Goal: Transaction & Acquisition: Purchase product/service

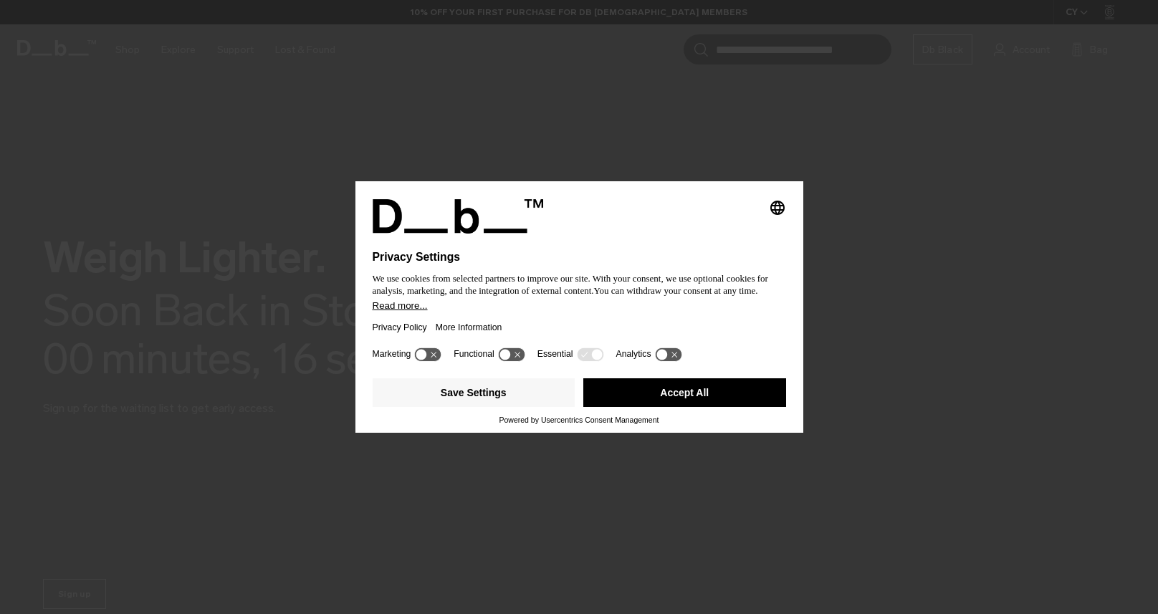
click at [675, 404] on button "Accept All" at bounding box center [684, 392] width 203 height 29
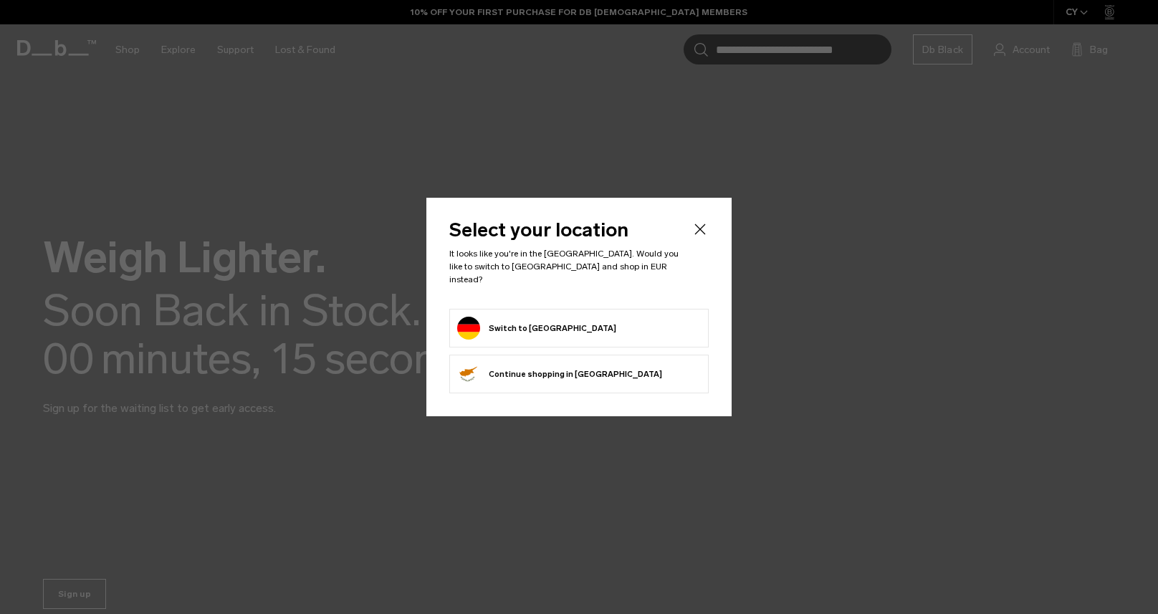
click at [558, 326] on form "Switch to [GEOGRAPHIC_DATA]" at bounding box center [579, 328] width 244 height 23
click at [534, 318] on button "Switch to [GEOGRAPHIC_DATA]" at bounding box center [536, 328] width 159 height 23
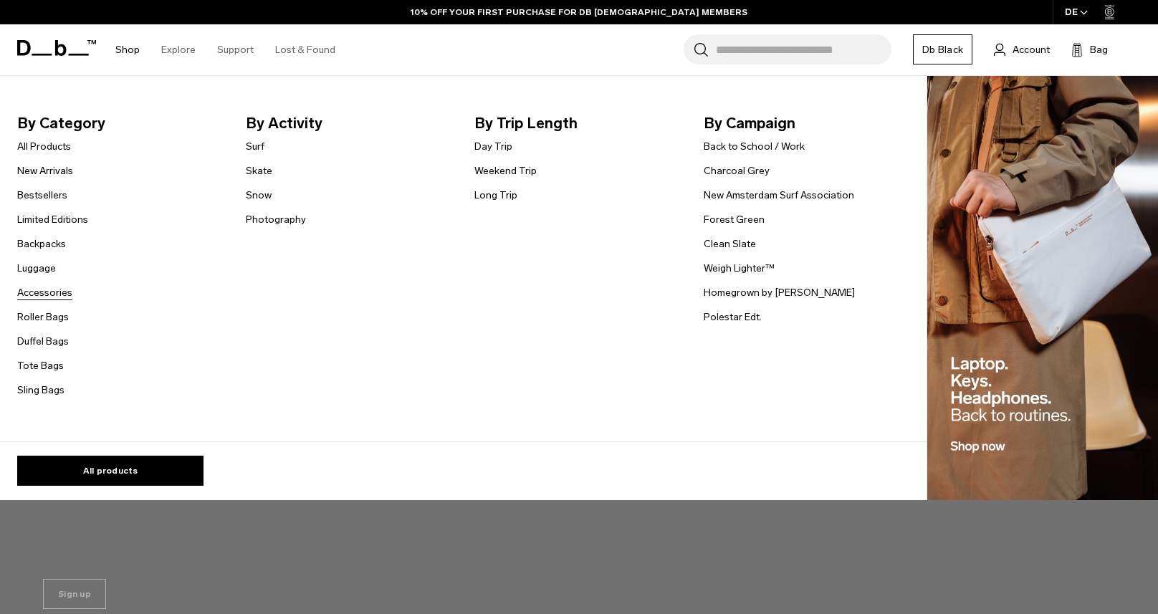
click at [57, 296] on link "Accessories" at bounding box center [44, 292] width 55 height 15
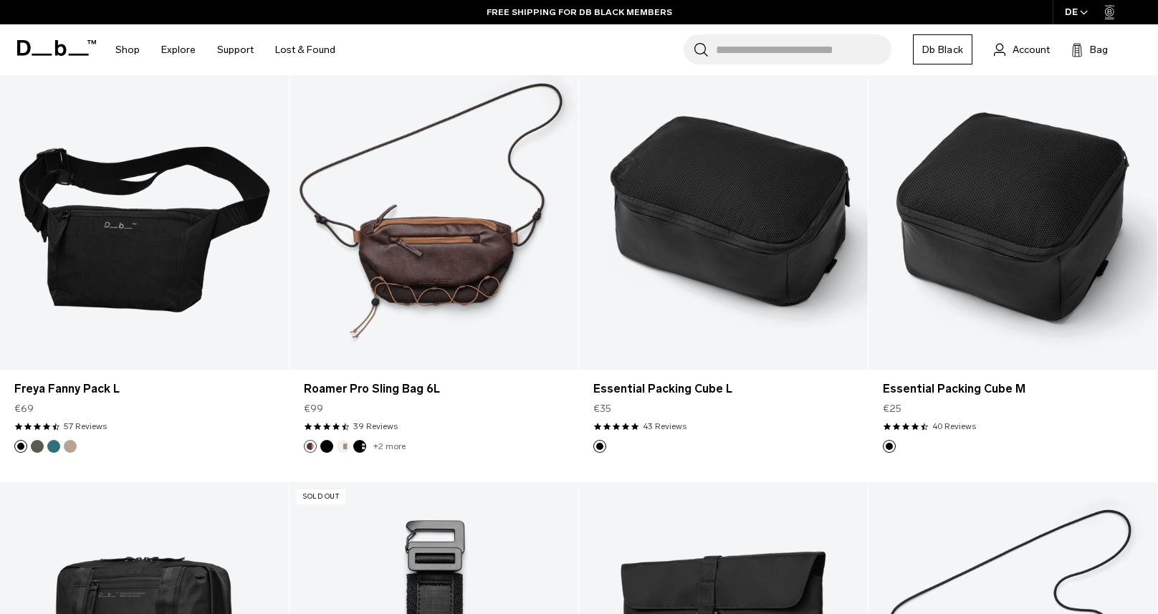
scroll to position [2486, 0]
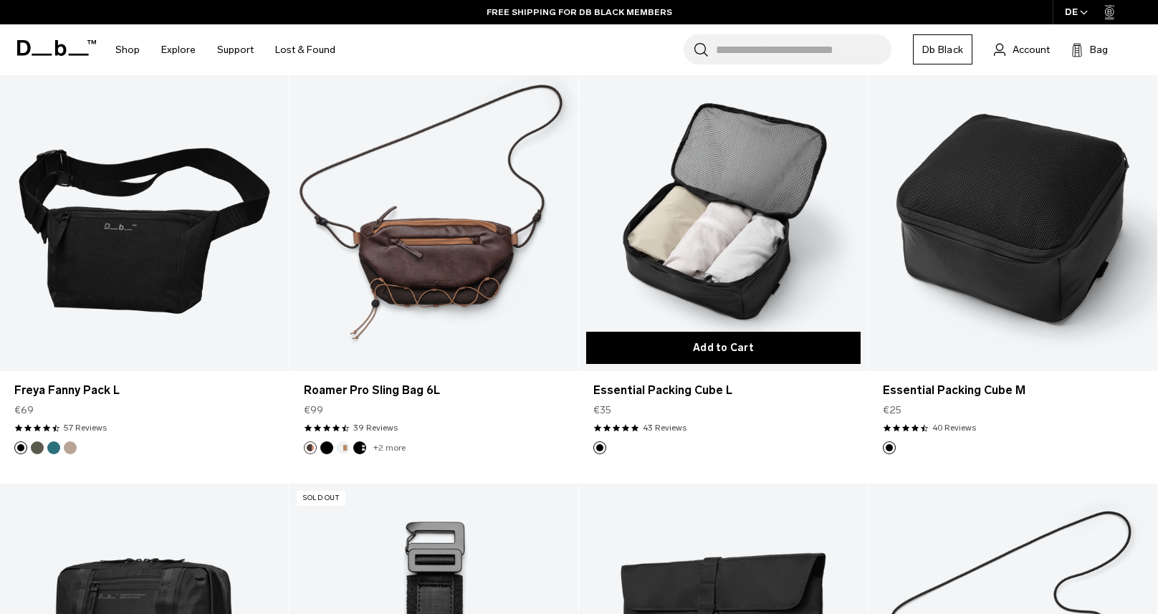
click at [756, 347] on button "Add to Cart" at bounding box center [723, 348] width 274 height 32
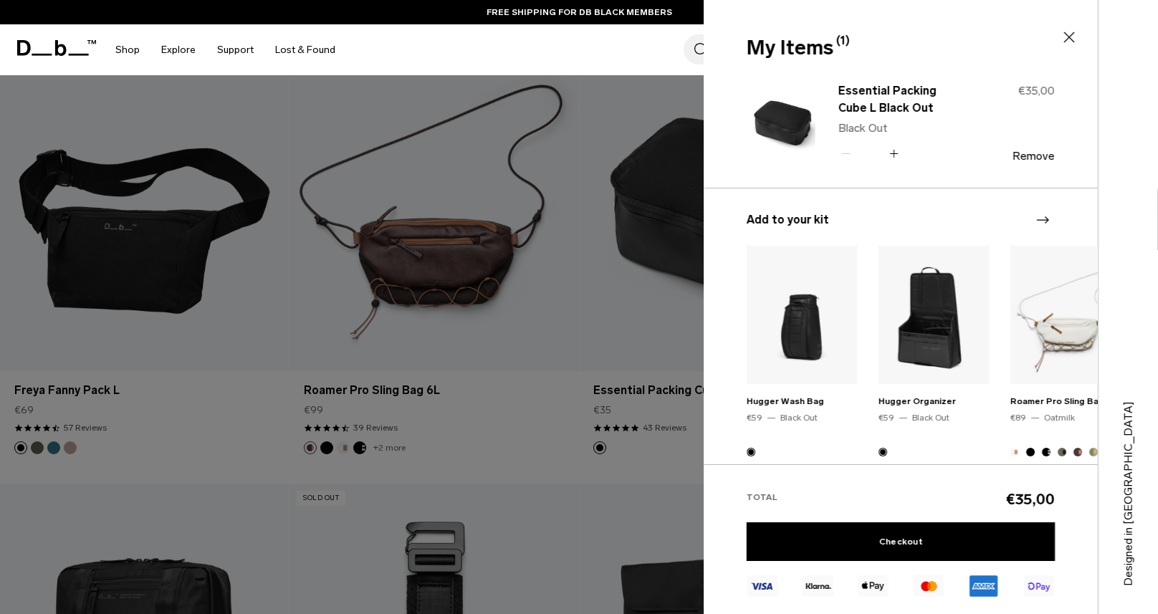
click at [894, 155] on icon at bounding box center [894, 153] width 14 height 21
click at [1069, 35] on icon at bounding box center [1068, 37] width 17 height 17
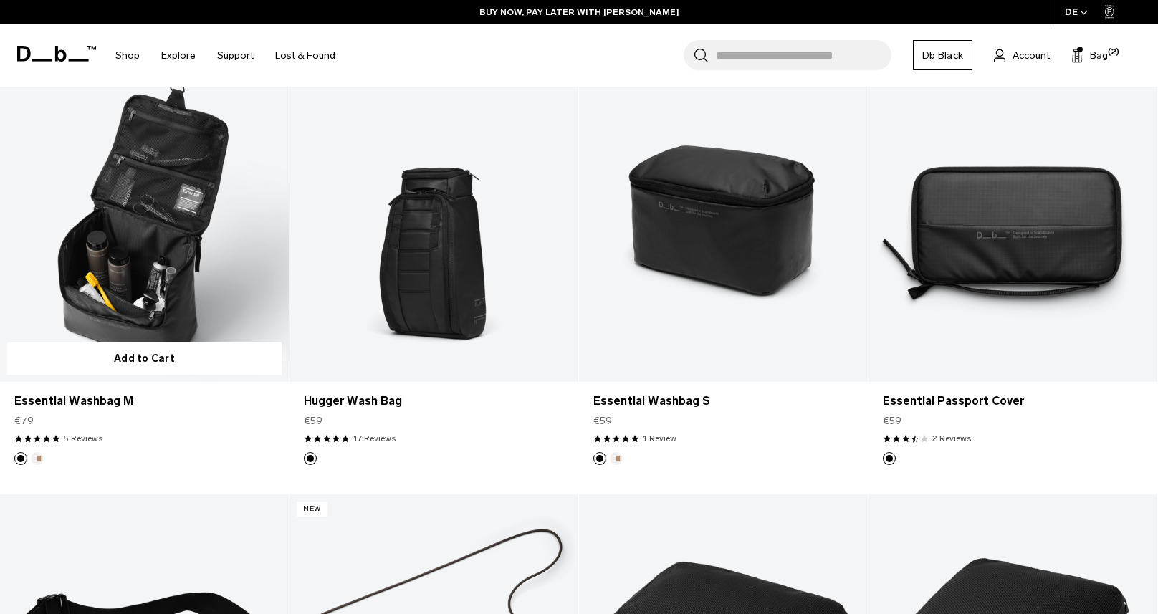
scroll to position [2047, 0]
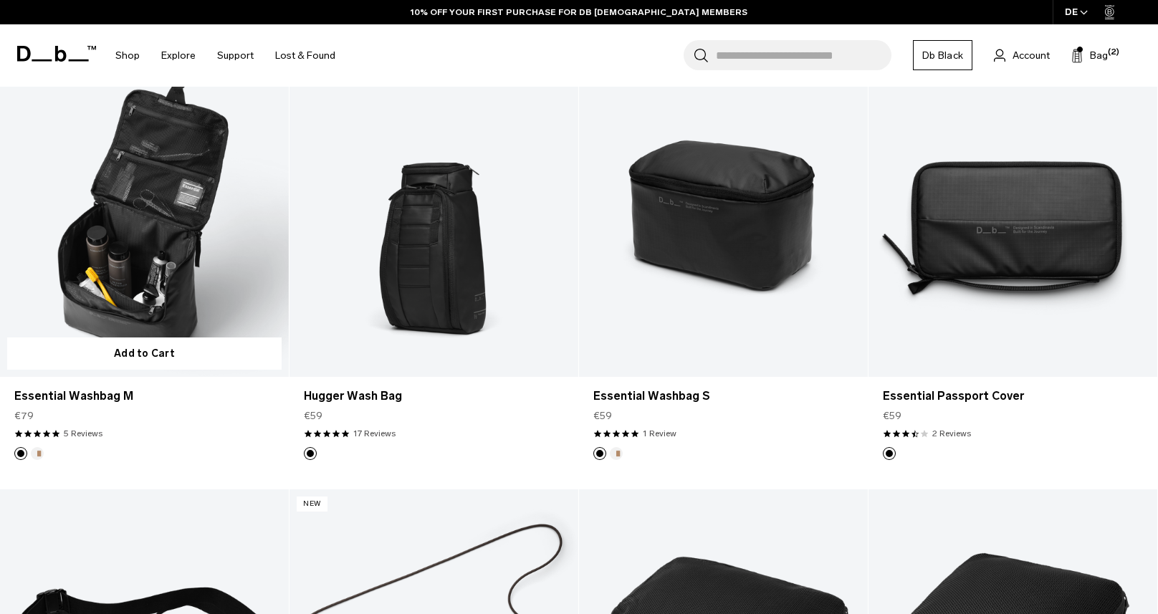
click at [36, 457] on button "Oatmilk" at bounding box center [37, 453] width 13 height 13
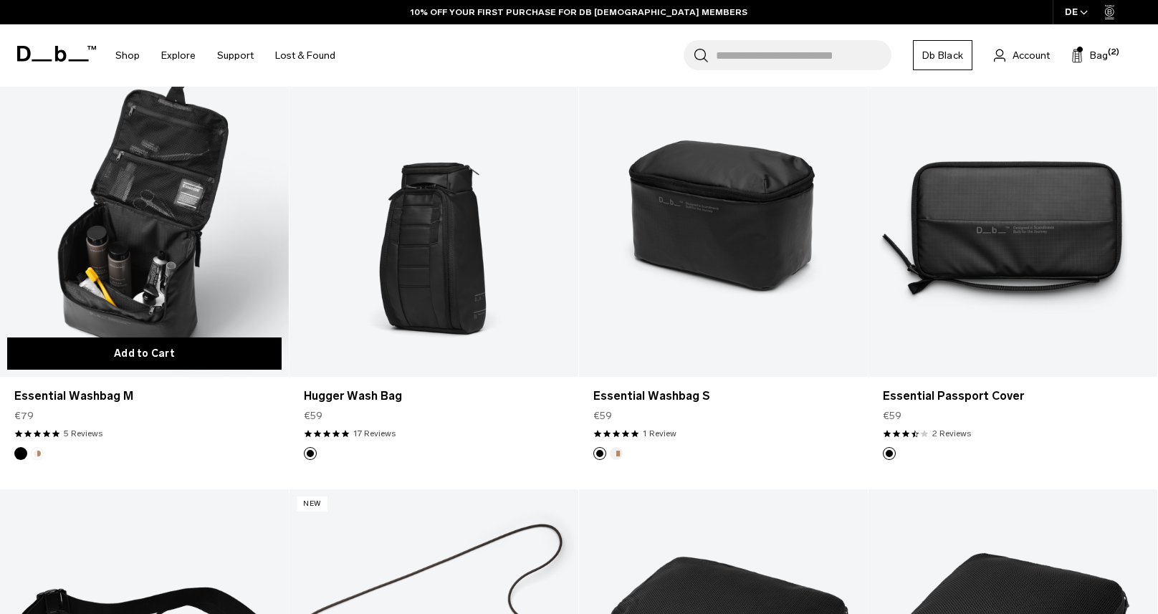
click at [145, 360] on button "Add to Cart" at bounding box center [144, 353] width 274 height 32
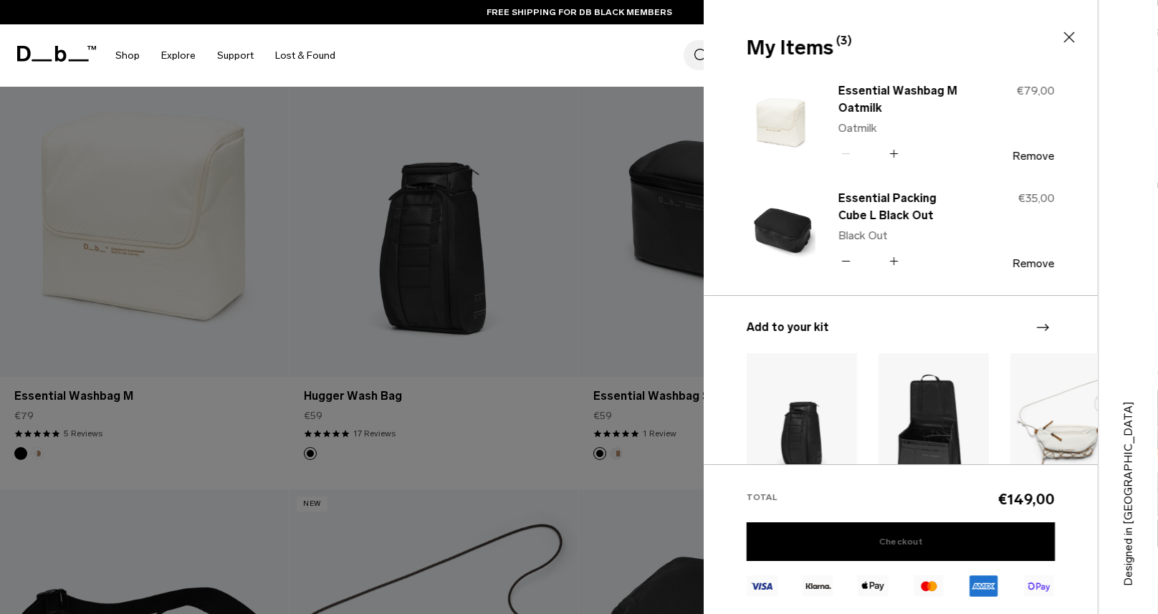
click at [914, 541] on link "Checkout" at bounding box center [900, 541] width 308 height 39
